Goal: Task Accomplishment & Management: Complete application form

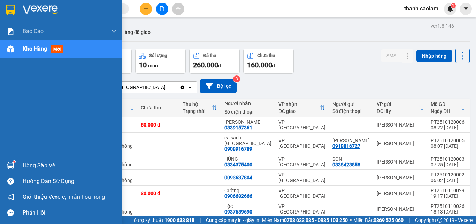
click at [19, 10] on div at bounding box center [61, 11] width 122 height 23
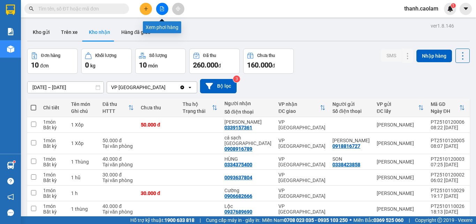
click at [164, 8] on icon "file-add" at bounding box center [162, 8] width 4 height 5
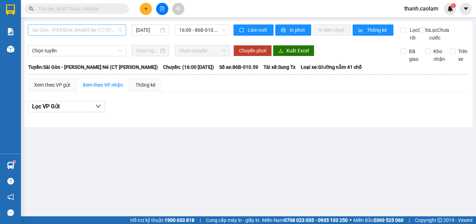
click at [109, 25] on span "Sài Gòn - [PERSON_NAME] Né (CT [PERSON_NAME])" at bounding box center [77, 30] width 90 height 10
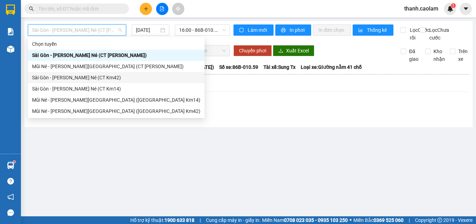
click at [117, 78] on div "Sài Gòn - [PERSON_NAME] Né (CT Km42)" at bounding box center [116, 78] width 168 height 8
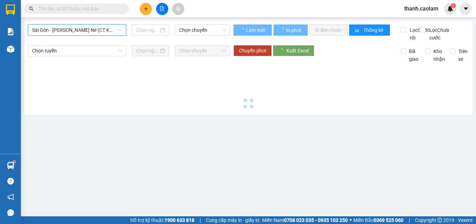
type input "[DATE]"
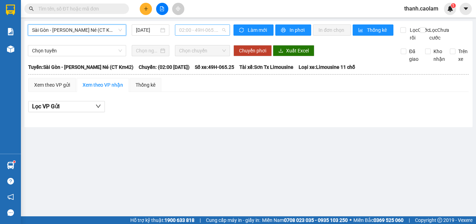
click at [196, 29] on span "02:00 - 49H-065.25" at bounding box center [202, 30] width 47 height 10
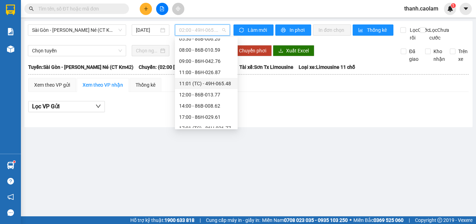
scroll to position [67, 0]
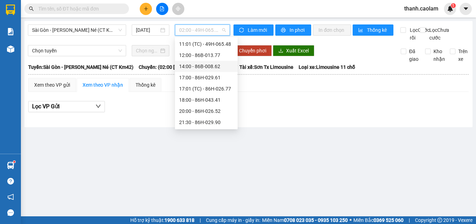
click at [191, 66] on div "14:00 - 86B-008.62" at bounding box center [206, 66] width 54 height 8
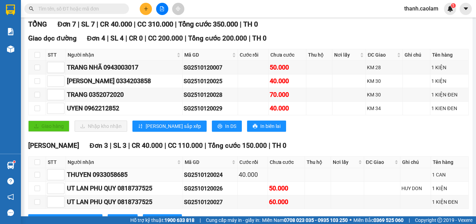
scroll to position [133, 0]
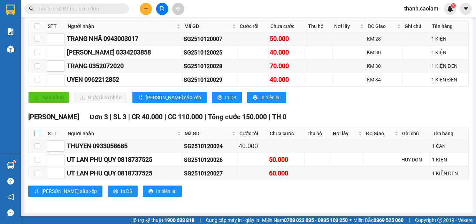
click at [38, 133] on input "checkbox" at bounding box center [38, 133] width 6 height 6
checkbox input "true"
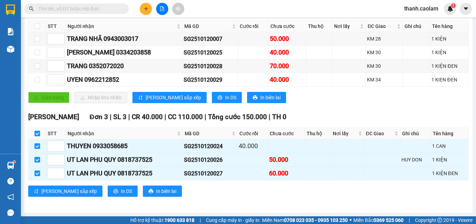
click at [38, 134] on input "checkbox" at bounding box center [38, 133] width 6 height 6
checkbox input "false"
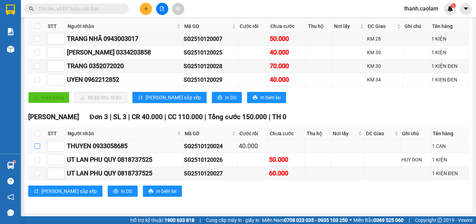
click at [36, 143] on input "checkbox" at bounding box center [38, 146] width 6 height 6
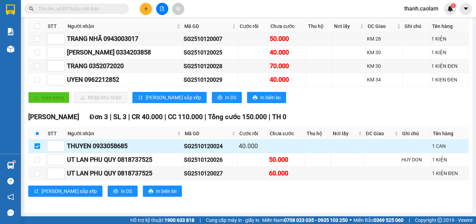
click at [37, 146] on input "checkbox" at bounding box center [38, 146] width 6 height 6
checkbox input "false"
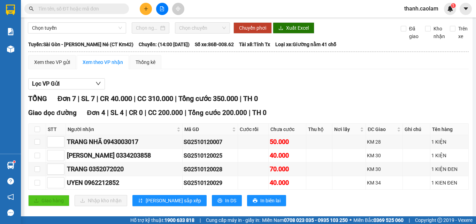
scroll to position [0, 0]
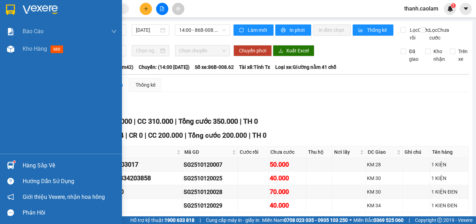
drag, startPoint x: 17, startPoint y: 6, endPoint x: 89, endPoint y: 98, distance: 116.7
click at [16, 6] on div at bounding box center [61, 11] width 122 height 23
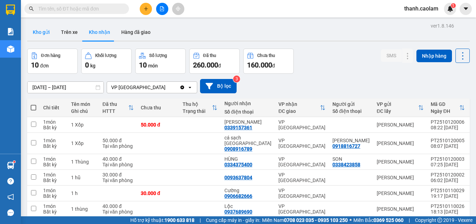
click at [45, 31] on button "Kho gửi" at bounding box center [41, 32] width 28 height 17
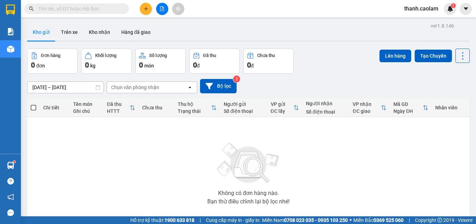
click at [165, 7] on button at bounding box center [162, 9] width 12 height 12
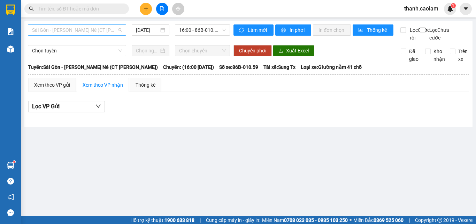
click at [110, 29] on span "Sài Gòn - [PERSON_NAME] Né (CT [PERSON_NAME])" at bounding box center [77, 30] width 90 height 10
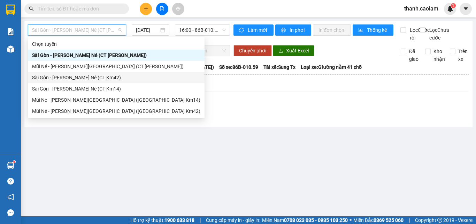
click at [113, 79] on div "Sài Gòn - [PERSON_NAME] Né (CT Km42)" at bounding box center [116, 78] width 168 height 8
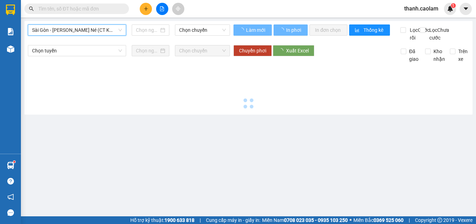
type input "[DATE]"
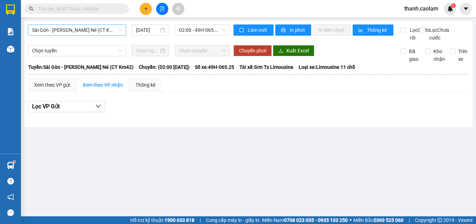
click at [90, 28] on span "Sài Gòn - [PERSON_NAME] Né (CT Km42)" at bounding box center [77, 30] width 90 height 10
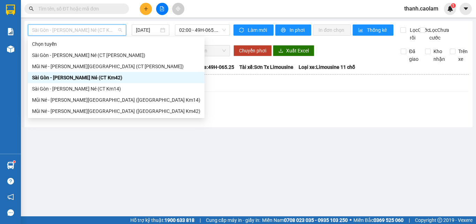
click at [116, 79] on div "Sài Gòn - [PERSON_NAME] Né (CT Km42)" at bounding box center [116, 78] width 168 height 8
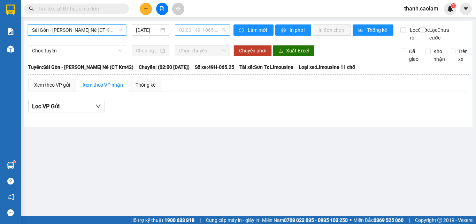
click at [197, 31] on span "02:00 - 49H-065.25" at bounding box center [202, 30] width 47 height 10
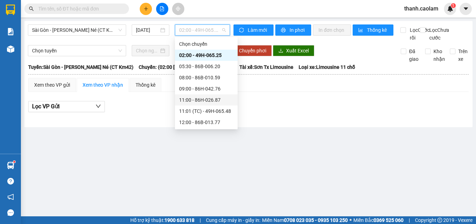
scroll to position [67, 0]
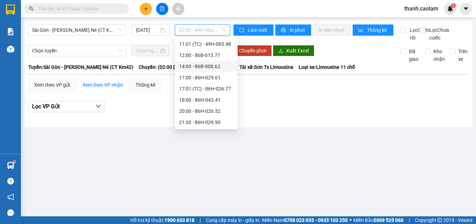
click at [194, 66] on div "14:00 - 86B-008.62" at bounding box center [206, 66] width 54 height 8
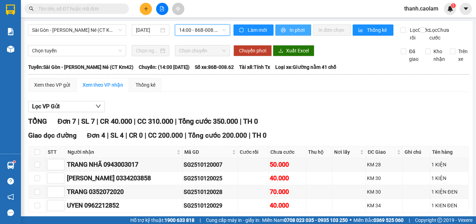
click at [290, 29] on span "In phơi" at bounding box center [298, 30] width 16 height 8
click at [115, 7] on input "text" at bounding box center [79, 9] width 82 height 8
type input "5"
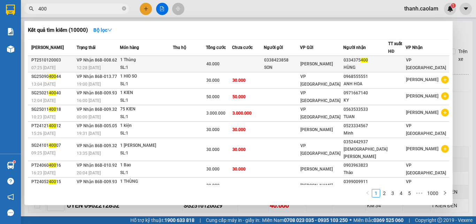
type input "400"
click at [264, 59] on td at bounding box center [248, 64] width 32 height 16
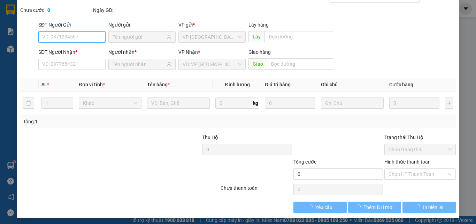
scroll to position [36, 0]
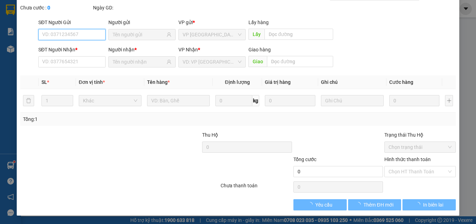
type input "0338423858"
type input "SON"
type input "0334375400"
type input "HÙNG"
type input "40.000"
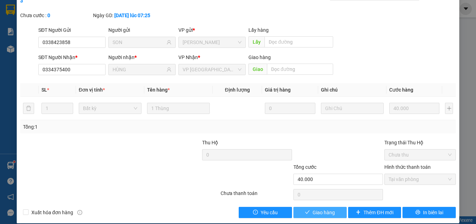
click at [318, 208] on span "Giao hàng" at bounding box center [324, 212] width 22 height 8
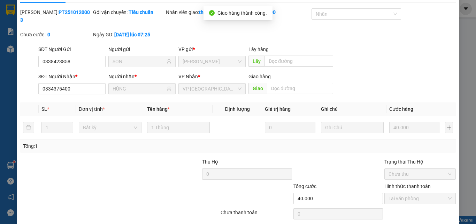
scroll to position [0, 0]
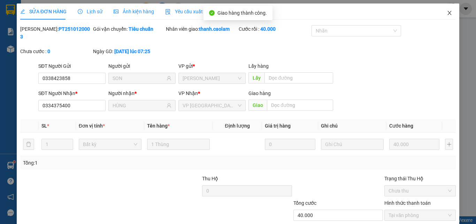
click at [447, 13] on icon "close" at bounding box center [450, 13] width 6 height 6
